Goal: Check status: Check status

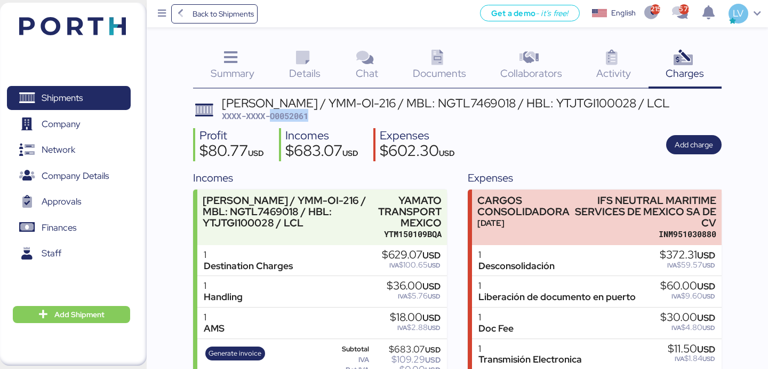
click at [230, 17] on span "Back to Shipments" at bounding box center [223, 13] width 61 height 13
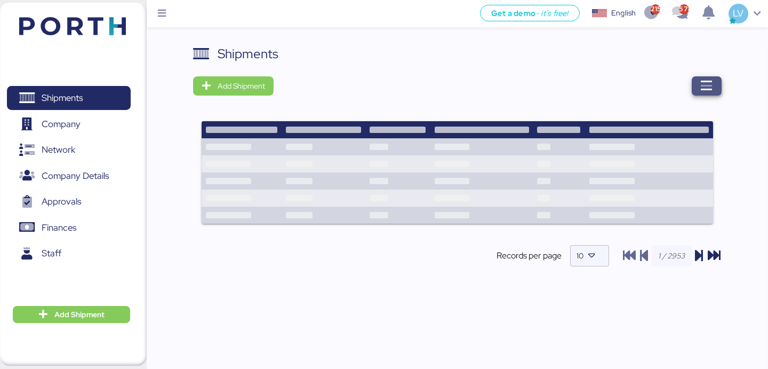
click at [711, 93] on span "button" at bounding box center [707, 85] width 30 height 19
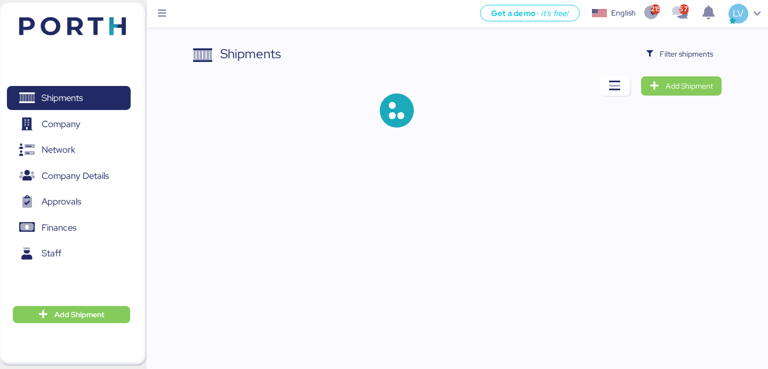
click at [684, 67] on div "Shipments Filter shipments Add Shipment" at bounding box center [457, 94] width 528 height 100
click at [682, 55] on span "Filter shipments" at bounding box center [686, 53] width 53 height 13
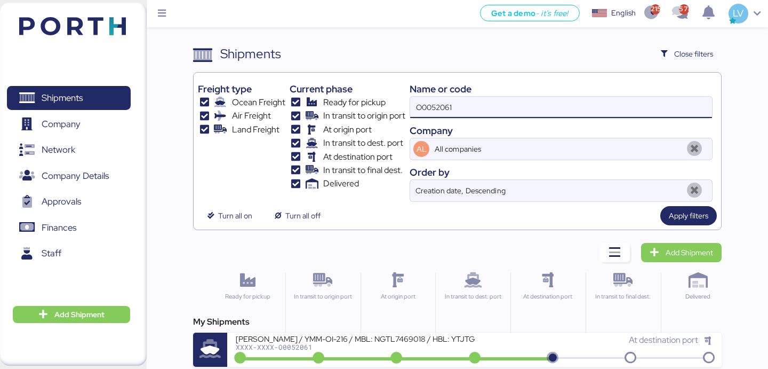
click at [477, 108] on input "O0052061" at bounding box center [561, 107] width 302 height 21
paste input "1973"
type input "O0051973"
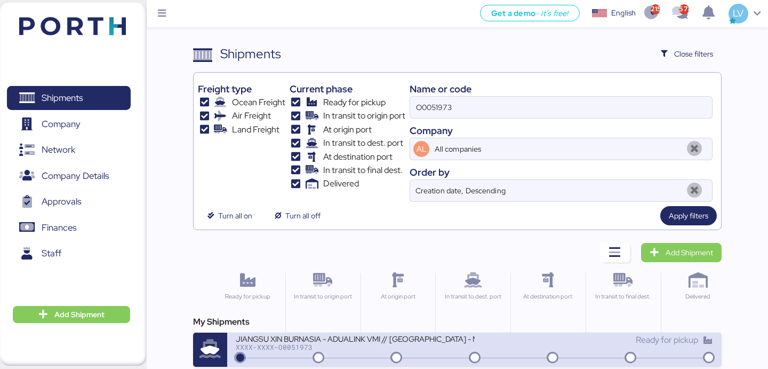
click at [291, 355] on div "JIANGSU XIN BURNASIA - ADUALINK VMI // [GEOGRAPHIC_DATA] - [GEOGRAPHIC_DATA] //…" at bounding box center [355, 344] width 238 height 23
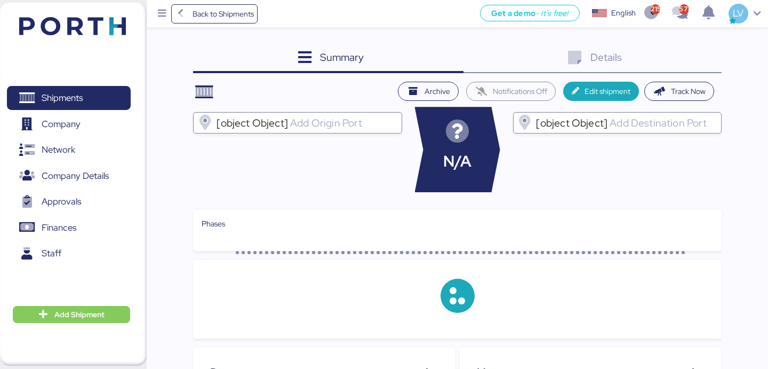
click at [690, 74] on div "Summary 0 Details 0 Archive Notifications Off Edit shipment Track Now [object O…" at bounding box center [457, 333] width 528 height 578
click at [685, 62] on div "Details 0" at bounding box center [592, 58] width 258 height 29
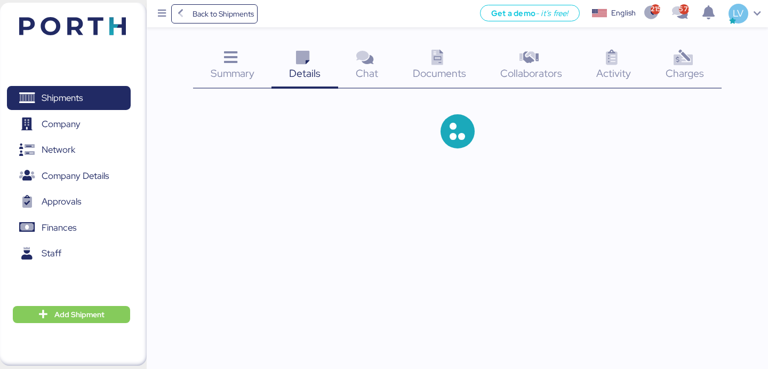
click at [679, 52] on icon at bounding box center [682, 57] width 23 height 15
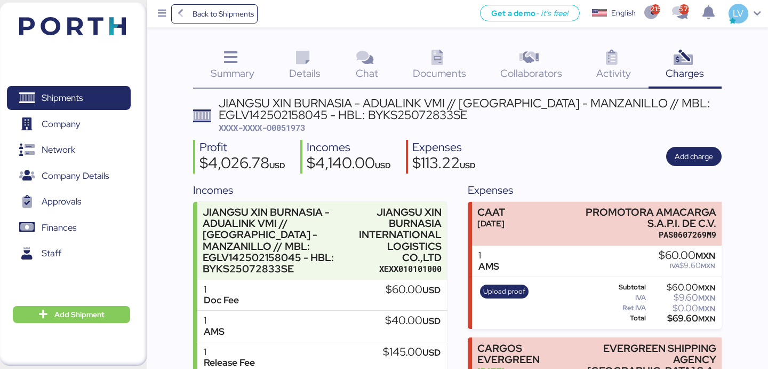
click at [293, 122] on div "JIANGSU XIN BURNASIA - ADUALINK VMI // [GEOGRAPHIC_DATA] - [GEOGRAPHIC_DATA] //…" at bounding box center [470, 115] width 503 height 37
click at [247, 106] on div "JIANGSU XIN BURNASIA - ADUALINK VMI // [GEOGRAPHIC_DATA] - MANZANILLO // MBL: E…" at bounding box center [470, 109] width 503 height 24
